Goal: Task Accomplishment & Management: Use online tool/utility

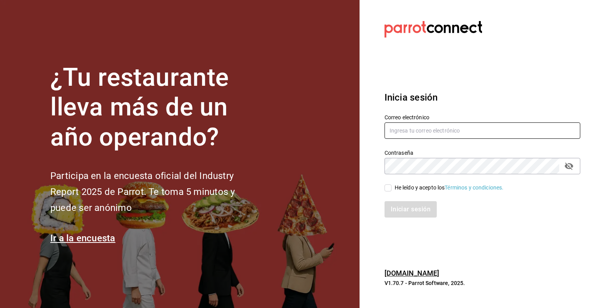
click at [415, 125] on input "text" at bounding box center [483, 130] width 196 height 16
type input "[PERSON_NAME][EMAIL_ADDRESS][PERSON_NAME][DOMAIN_NAME]"
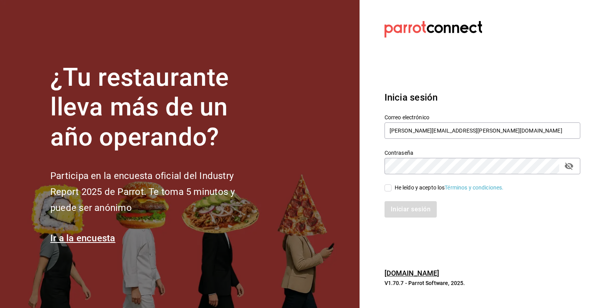
click at [389, 189] on input "He leído y acepto los Términos y condiciones." at bounding box center [388, 187] width 7 height 7
checkbox input "true"
click at [408, 211] on button "Iniciar sesión" at bounding box center [411, 209] width 53 height 16
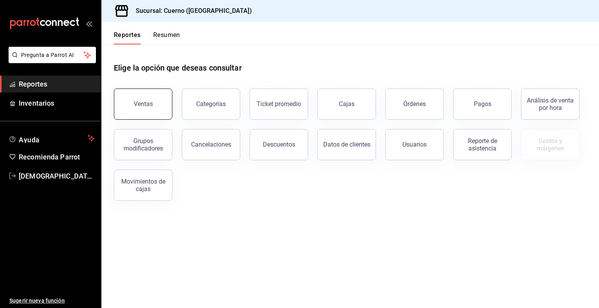
click at [136, 94] on button "Ventas" at bounding box center [143, 104] width 59 height 31
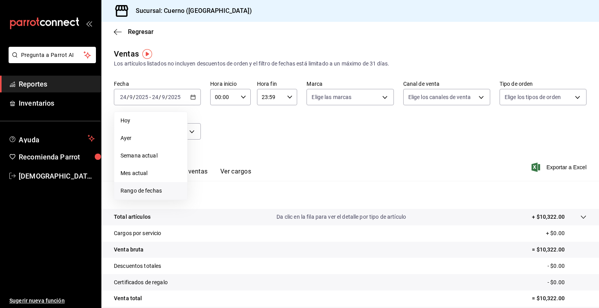
click at [129, 186] on li "Rango de fechas" at bounding box center [150, 191] width 73 height 18
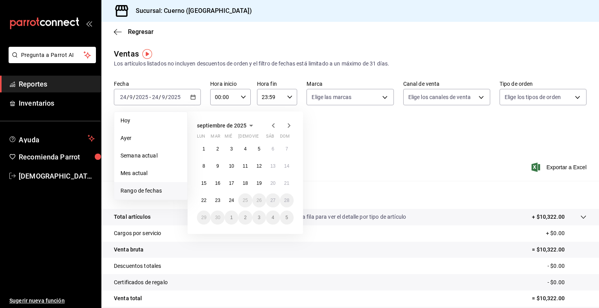
click at [213, 206] on div "1 2 3 4 5 6 7 8 9 10 11 12 13 14 15 16 17 18 19 20 21 22 23 24 25 26 27 28 29 3…" at bounding box center [245, 183] width 97 height 83
click at [221, 199] on button "23" at bounding box center [218, 200] width 14 height 14
click at [230, 200] on abbr "24" at bounding box center [231, 200] width 5 height 5
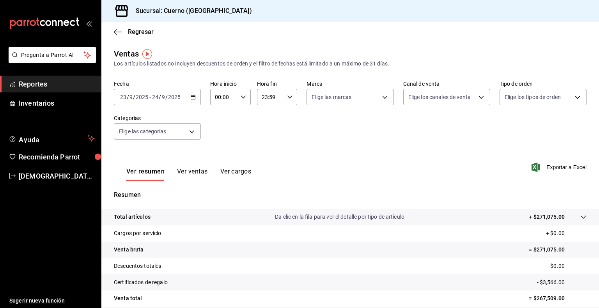
click at [244, 96] on div "00:00 Hora inicio" at bounding box center [230, 97] width 41 height 16
click at [217, 142] on span "05" at bounding box center [218, 142] width 7 height 6
type input "05:00"
click at [281, 144] on div at bounding box center [299, 154] width 599 height 308
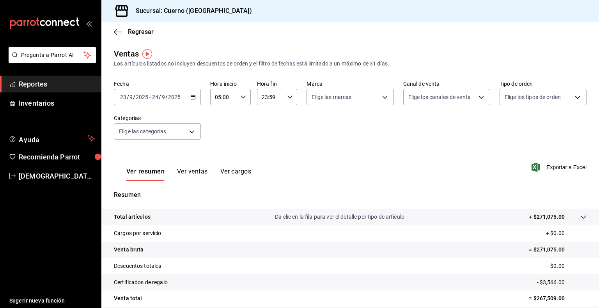
click at [287, 94] on div "23:59 Hora fin" at bounding box center [277, 97] width 41 height 16
click at [267, 123] on button "05" at bounding box center [265, 118] width 17 height 16
click at [289, 121] on button "00" at bounding box center [285, 117] width 17 height 16
type input "05:00"
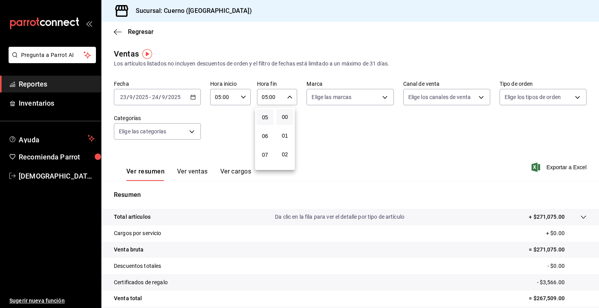
click at [318, 171] on div at bounding box center [299, 154] width 599 height 308
click at [566, 166] on span "Exportar a Excel" at bounding box center [559, 167] width 53 height 9
